Goal: Navigation & Orientation: Find specific page/section

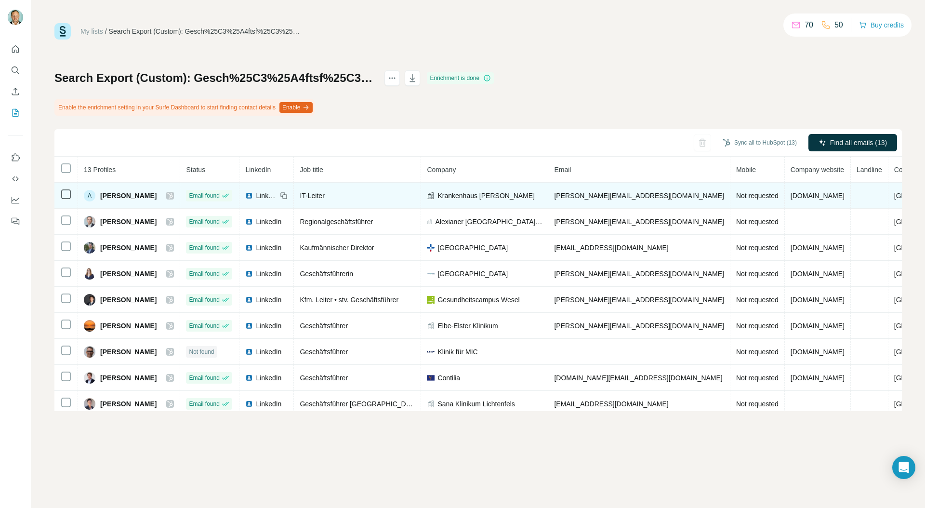
click at [173, 196] on icon at bounding box center [170, 196] width 6 height 8
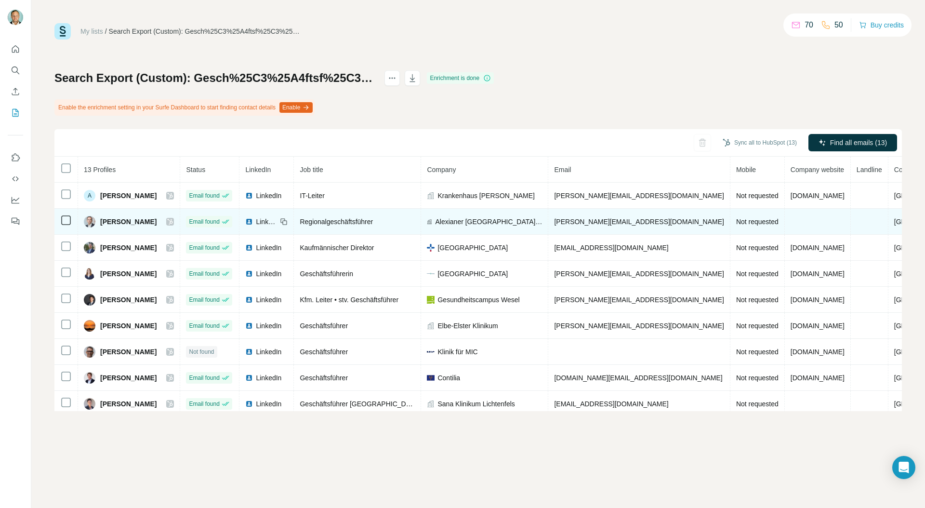
click at [173, 220] on icon at bounding box center [170, 222] width 6 height 8
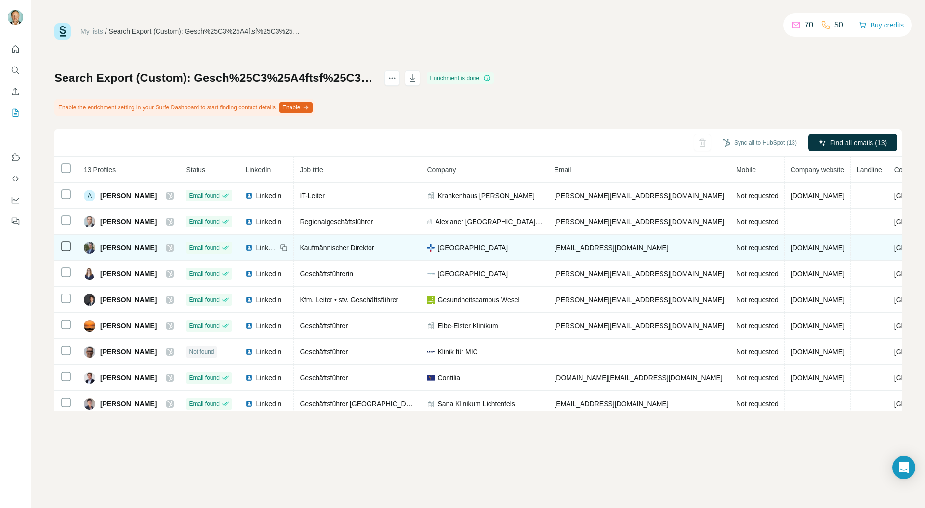
click at [173, 247] on icon at bounding box center [170, 248] width 6 height 8
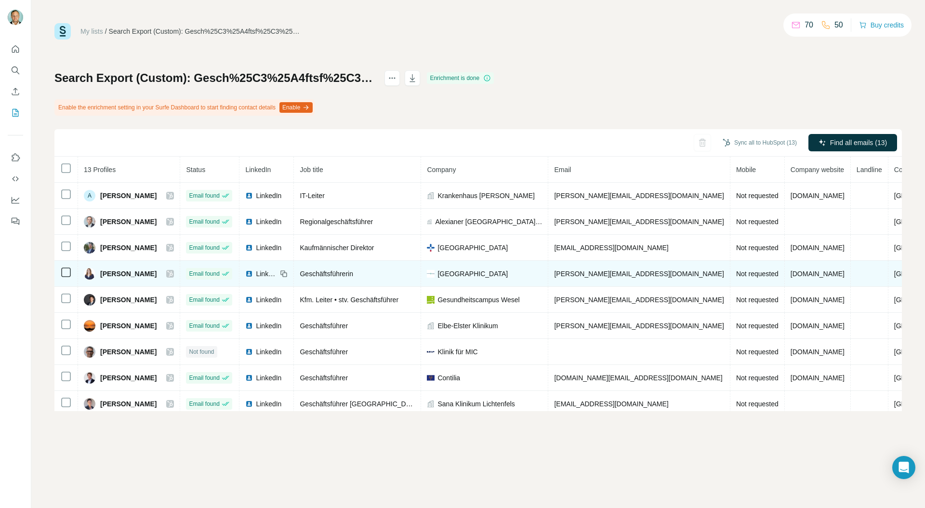
click at [173, 271] on icon at bounding box center [170, 274] width 6 height 8
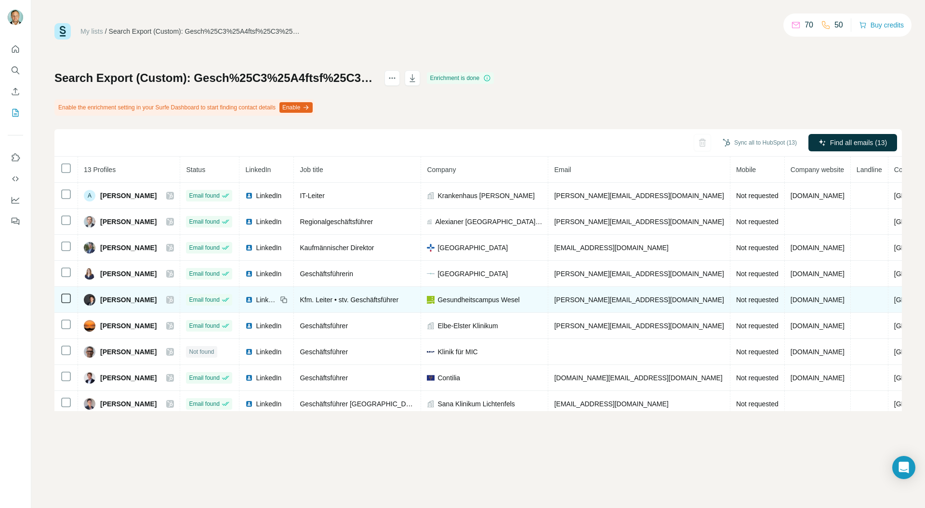
click at [173, 300] on icon at bounding box center [170, 300] width 6 height 8
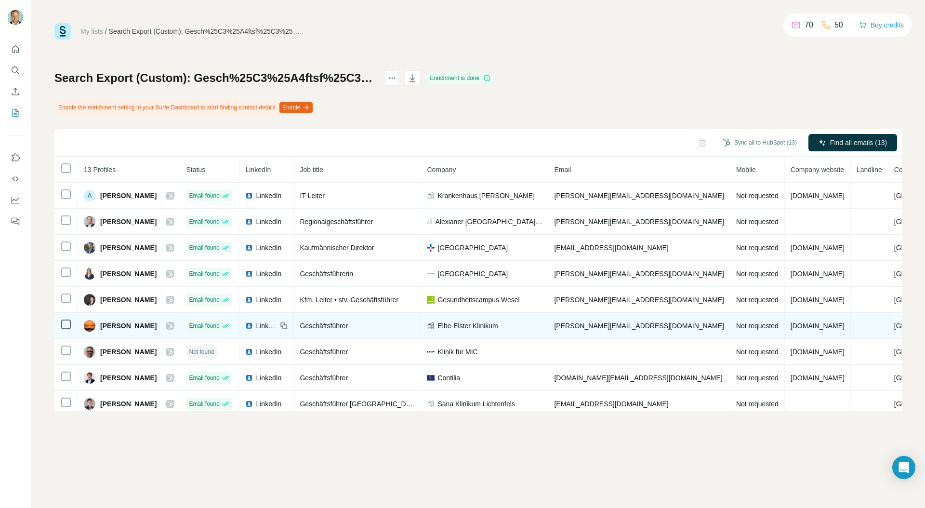
click at [173, 328] on icon at bounding box center [170, 326] width 6 height 8
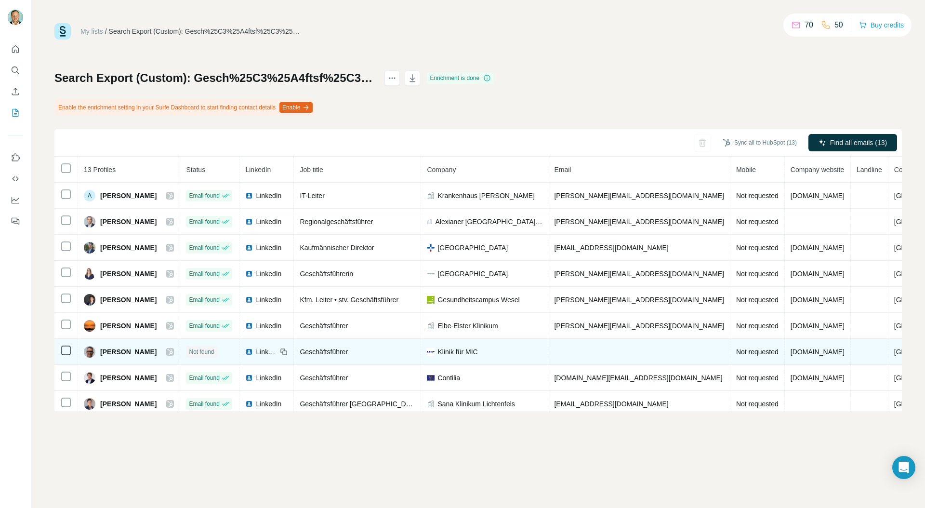
click at [173, 351] on icon at bounding box center [170, 352] width 5 height 6
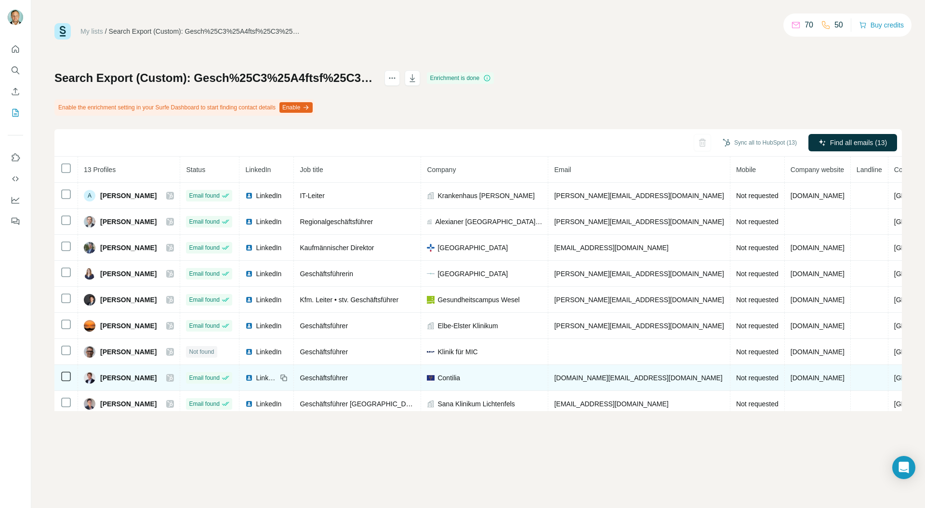
click at [173, 363] on icon at bounding box center [170, 378] width 5 height 6
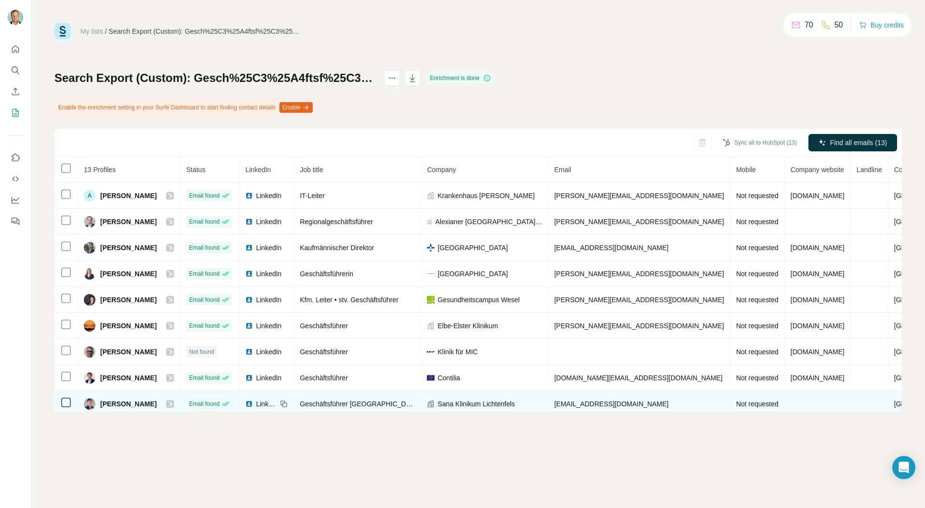
click at [173, 363] on icon at bounding box center [170, 404] width 6 height 8
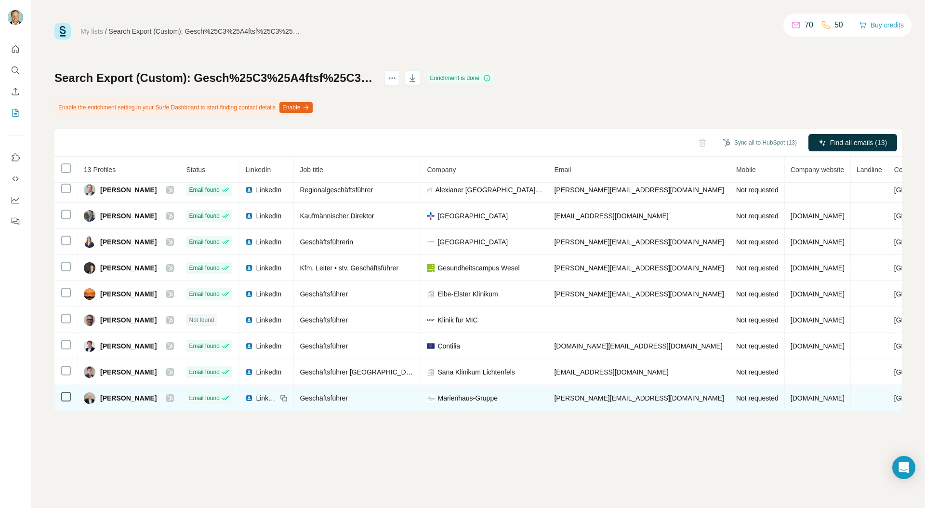
click at [173, 363] on icon at bounding box center [170, 398] width 6 height 8
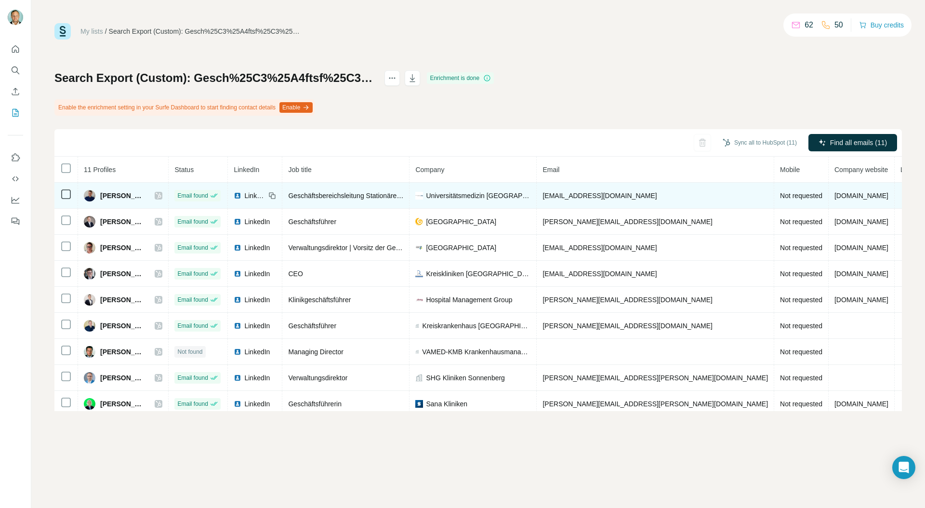
click at [161, 196] on icon at bounding box center [159, 196] width 6 height 8
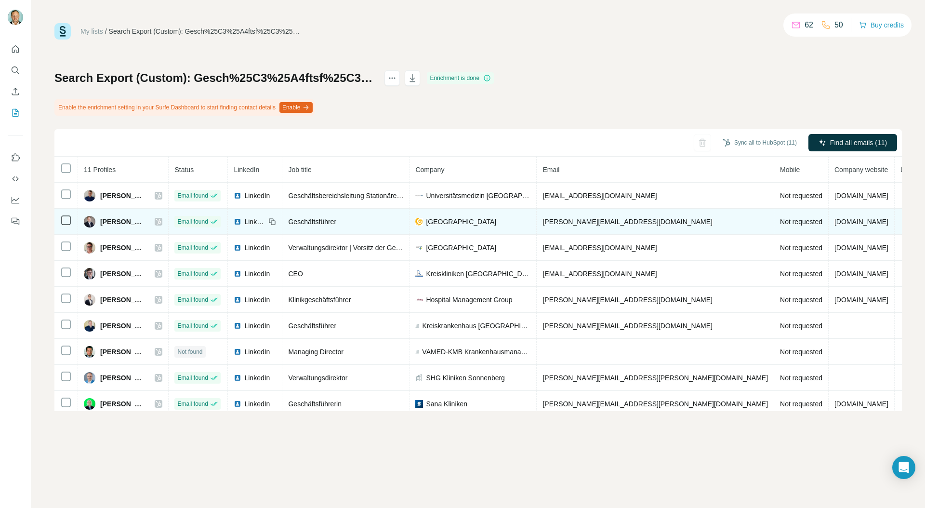
click at [161, 220] on icon at bounding box center [159, 222] width 6 height 8
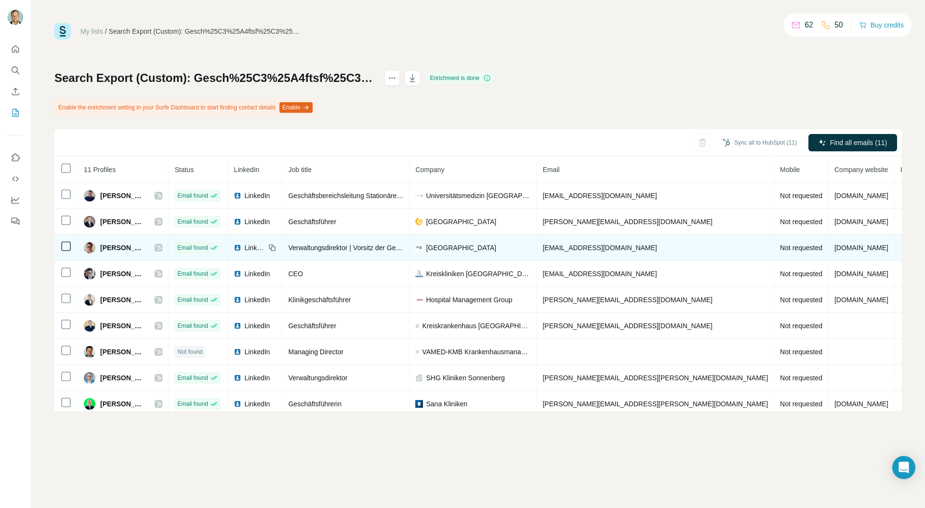
click at [161, 248] on icon at bounding box center [159, 248] width 6 height 8
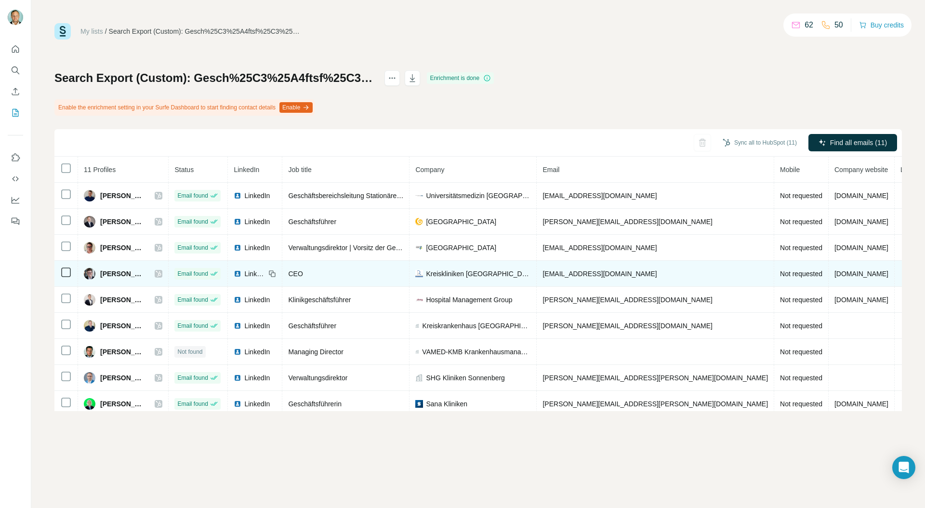
click at [161, 272] on icon at bounding box center [159, 274] width 6 height 8
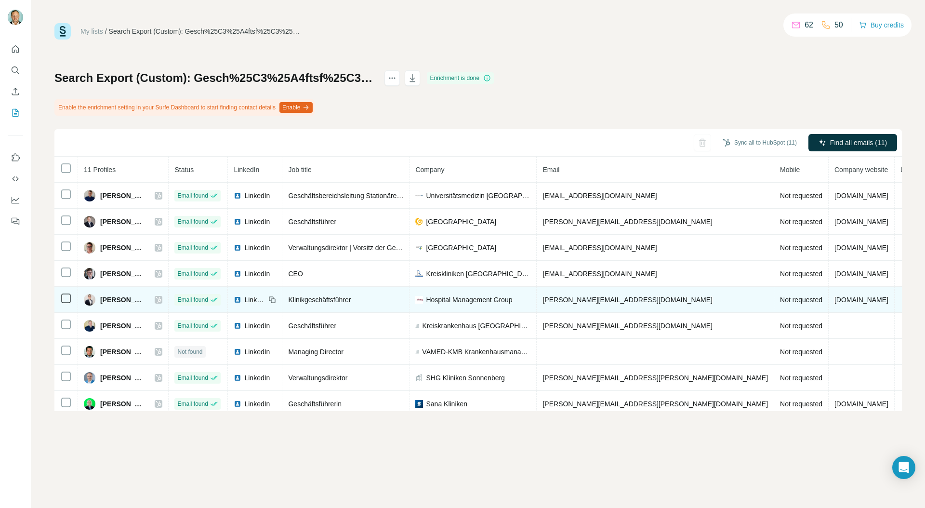
click at [161, 299] on icon at bounding box center [158, 300] width 5 height 6
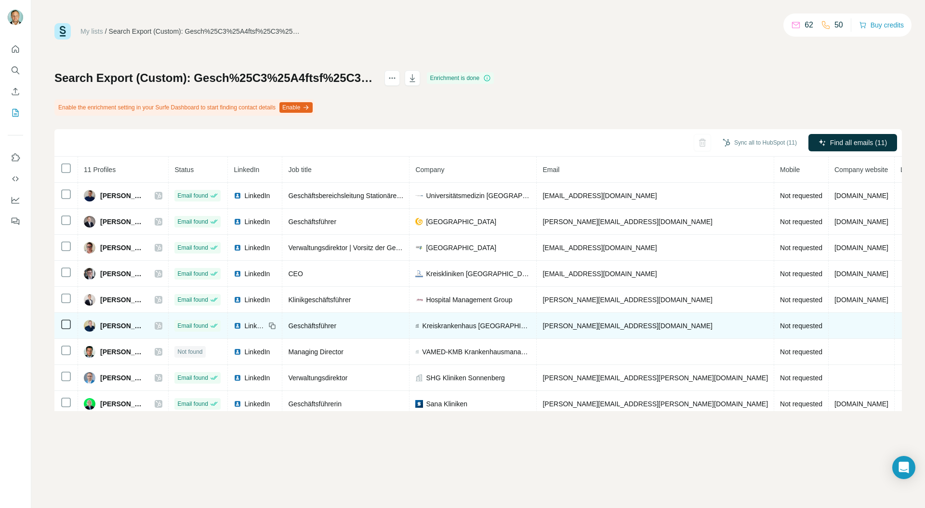
click at [161, 326] on icon at bounding box center [159, 326] width 6 height 8
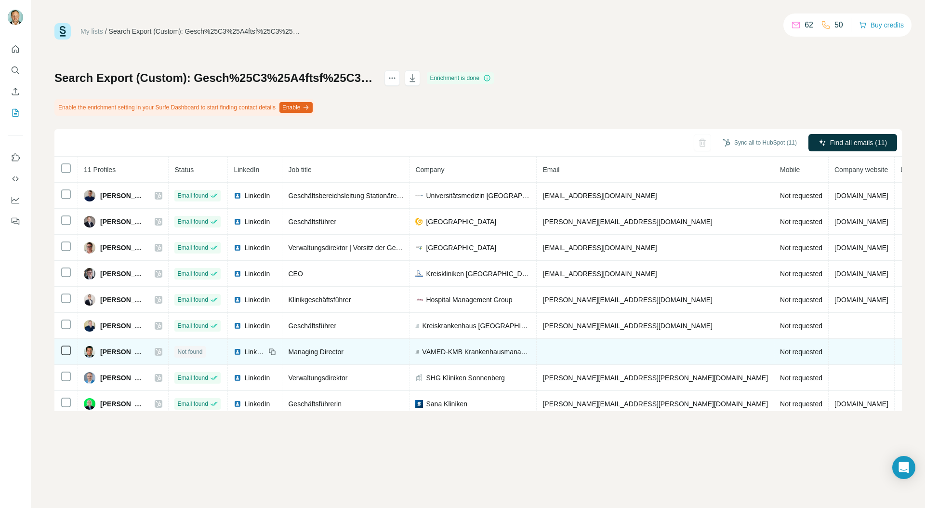
click at [161, 349] on icon at bounding box center [158, 352] width 5 height 6
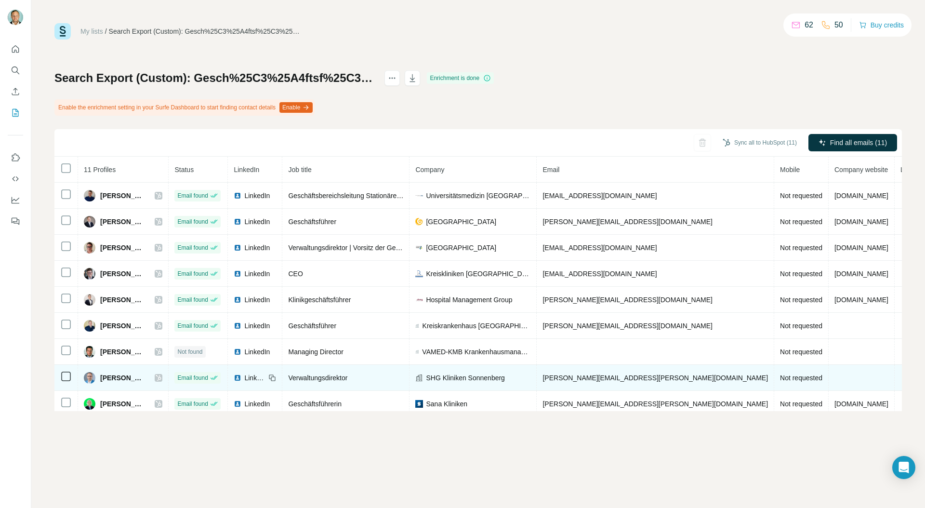
click at [161, 363] on icon at bounding box center [158, 378] width 5 height 6
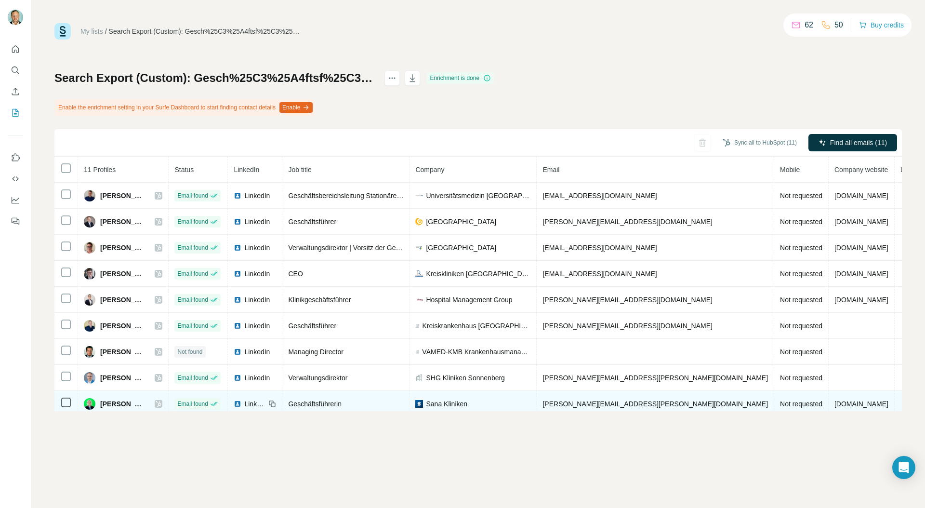
click at [161, 363] on icon at bounding box center [158, 404] width 5 height 6
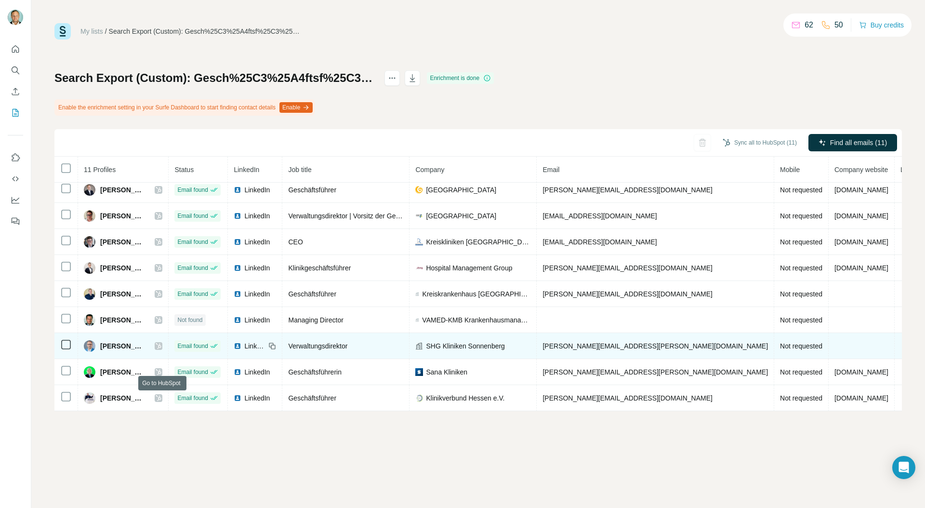
drag, startPoint x: 164, startPoint y: 398, endPoint x: 195, endPoint y: 346, distance: 60.9
click at [161, 363] on icon at bounding box center [159, 398] width 6 height 8
